Goal: Find specific page/section: Find specific page/section

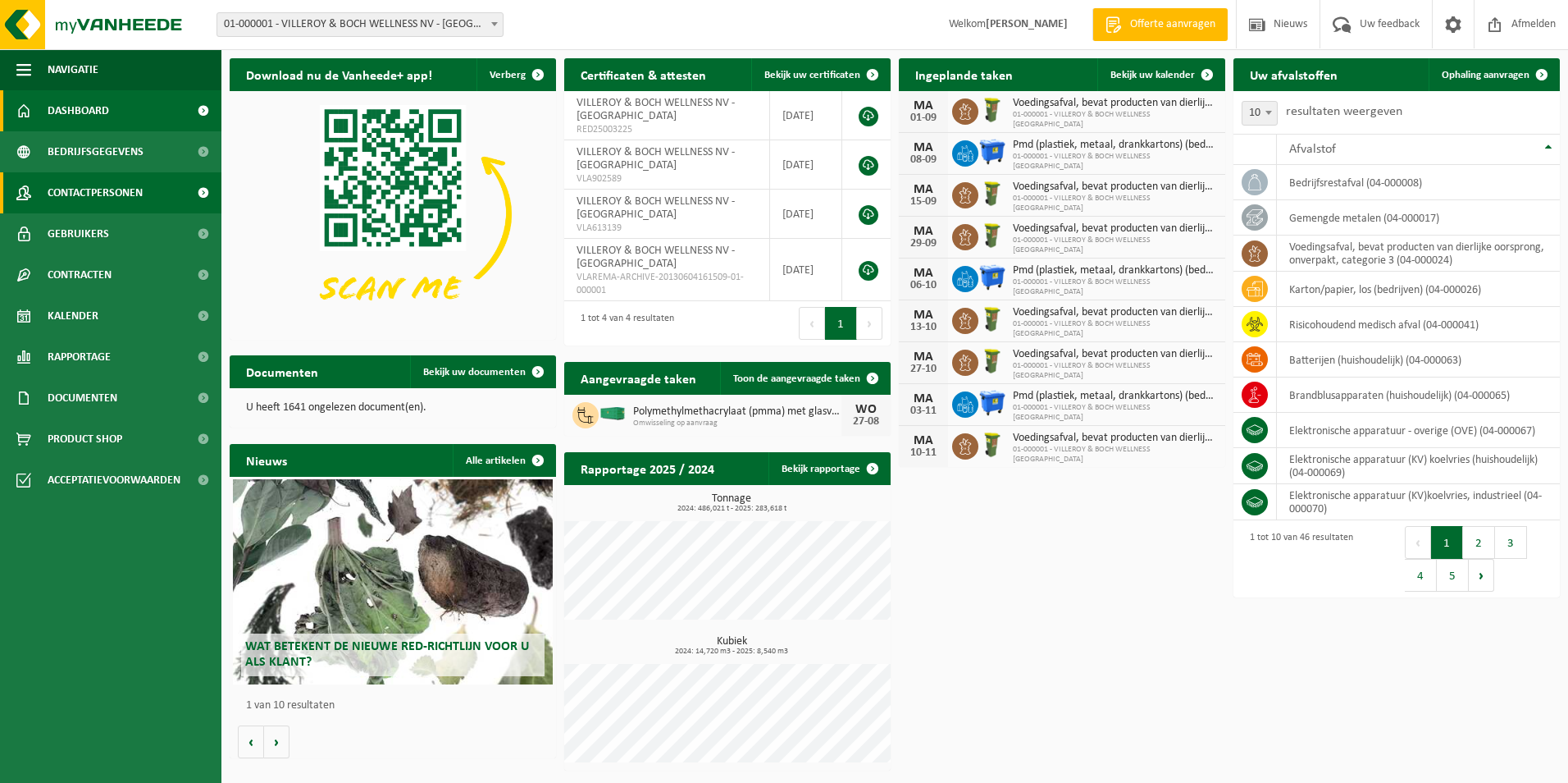
click at [60, 185] on span "Contactpersonen" at bounding box center [95, 193] width 95 height 41
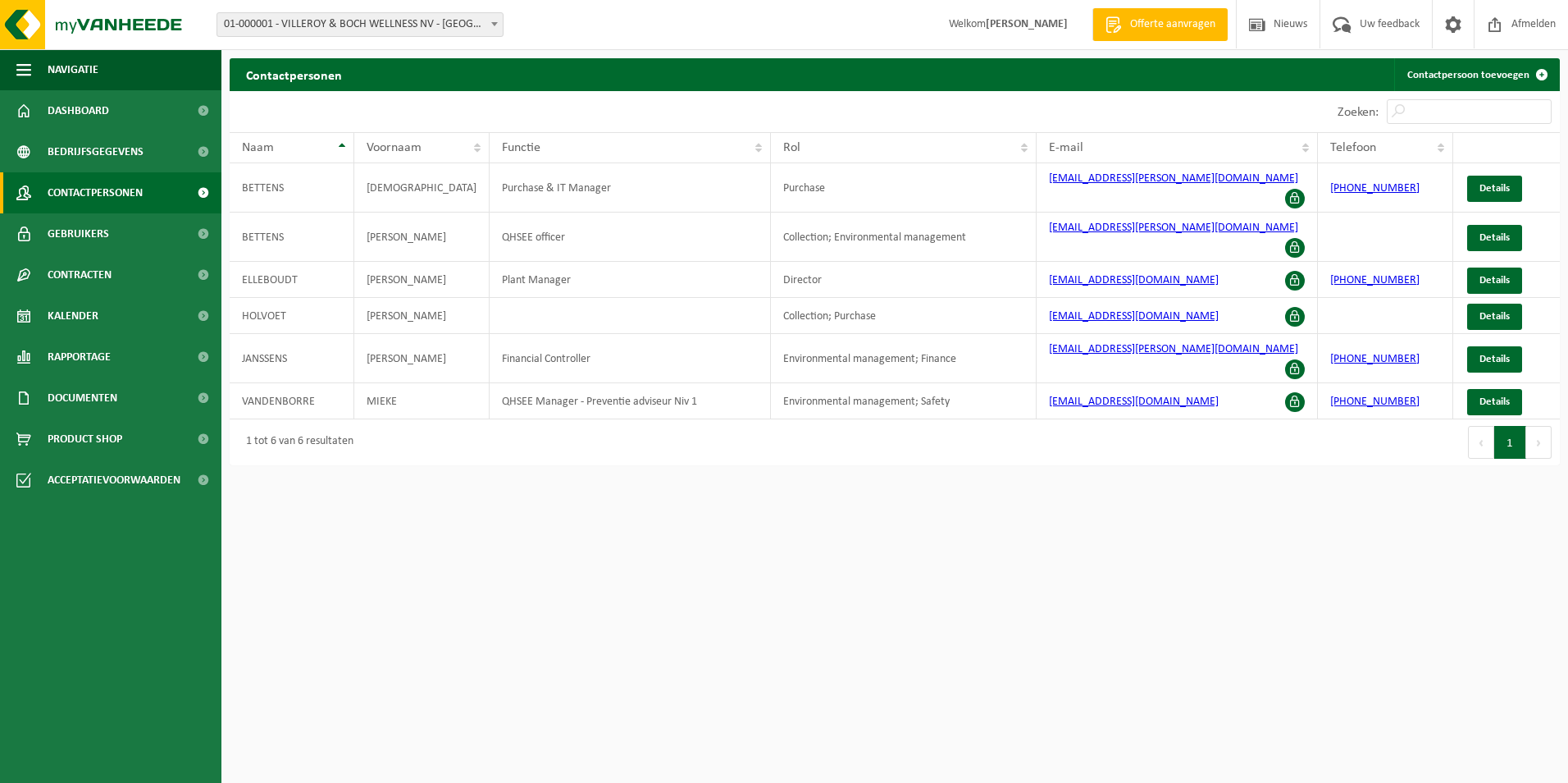
click at [71, 113] on span "Dashboard" at bounding box center [78, 110] width 61 height 41
